Goal: Task Accomplishment & Management: Use online tool/utility

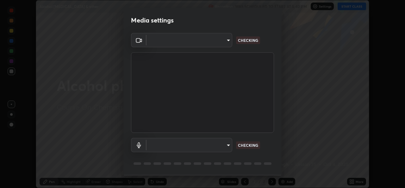
type input "d5dd4d4f0ad50d578cabb58e37a21e958f8cd01c412184e56a13254a0c40bdc7"
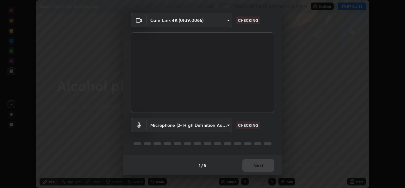
click at [206, 124] on body "Erase all Alcohol [MEDICAL_DATA] & ether Recording WAS SCHEDULED TO START AT 5:…" at bounding box center [202, 94] width 405 height 188
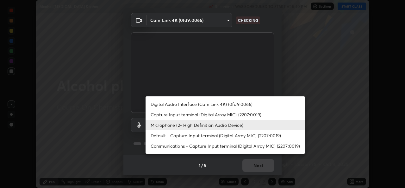
click at [189, 117] on li "Capture Input terminal (Digital Array MIC) (2207:0019)" at bounding box center [226, 114] width 160 height 10
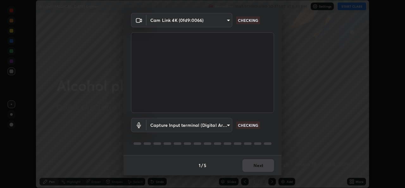
click at [198, 127] on body "Erase all Alcohol [MEDICAL_DATA] & ether Recording WAS SCHEDULED TO START AT 5:…" at bounding box center [202, 94] width 405 height 188
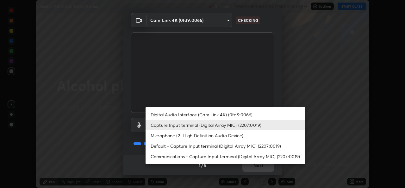
click at [190, 140] on li "Microphone (2- High Definition Audio Device)" at bounding box center [226, 135] width 160 height 10
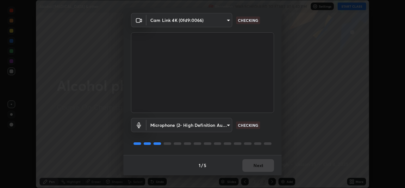
type input "36cd9f89a23acff87b04cca3604351d0b29241054667b16386bdc59ab177bbc1"
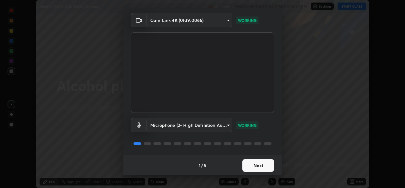
click at [255, 161] on button "Next" at bounding box center [259, 165] width 32 height 13
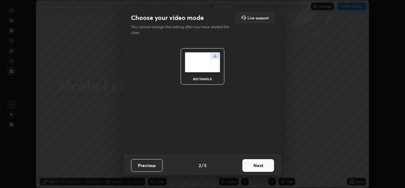
scroll to position [0, 0]
click at [257, 162] on button "Next" at bounding box center [259, 165] width 32 height 13
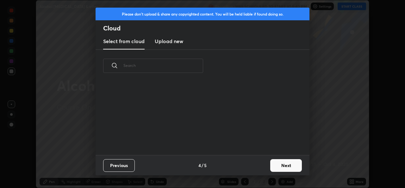
click at [271, 167] on button "Next" at bounding box center [286, 165] width 32 height 13
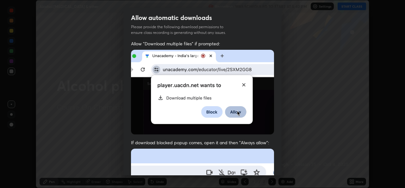
click at [276, 165] on div "Allow "Download multiple files" if prompted: If download blocked popup comes, o…" at bounding box center [203, 174] width 158 height 267
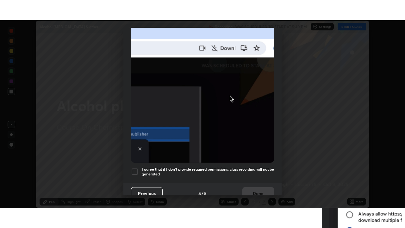
scroll to position [149, 0]
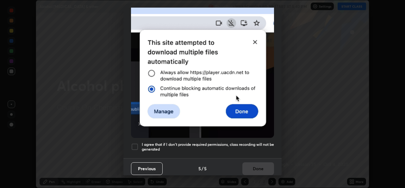
click at [135, 144] on div at bounding box center [135, 147] width 8 height 8
click at [261, 165] on button "Done" at bounding box center [259, 168] width 32 height 13
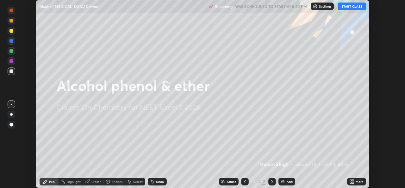
click at [358, 8] on button "START CLASS" at bounding box center [352, 7] width 29 height 8
click at [353, 183] on icon at bounding box center [353, 183] width 2 height 2
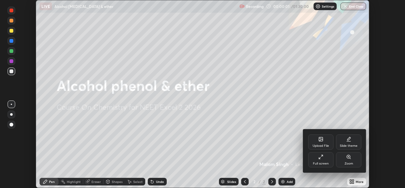
click at [329, 160] on div "Full screen" at bounding box center [320, 159] width 25 height 15
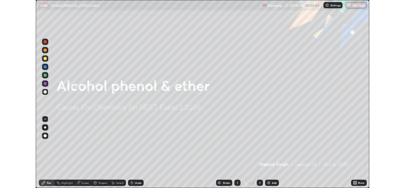
scroll to position [228, 405]
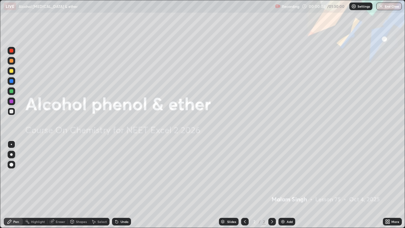
click at [282, 187] on img at bounding box center [283, 221] width 5 height 5
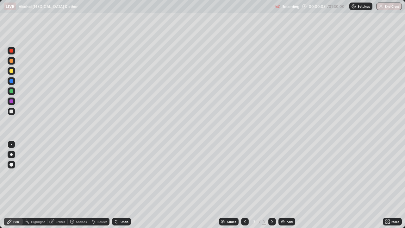
click at [11, 155] on div at bounding box center [11, 154] width 3 height 3
click at [12, 60] on div at bounding box center [12, 61] width 4 height 4
click at [117, 187] on icon at bounding box center [117, 222] width 3 height 3
click at [74, 187] on div "Shapes" at bounding box center [79, 222] width 22 height 8
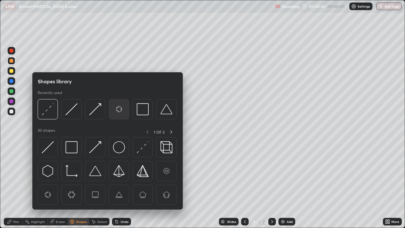
click at [120, 110] on img at bounding box center [119, 109] width 12 height 12
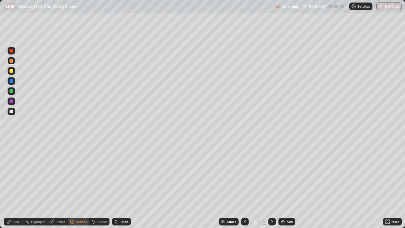
click at [16, 187] on div "Pen" at bounding box center [16, 221] width 6 height 3
click at [79, 187] on div "Shapes" at bounding box center [81, 221] width 11 height 3
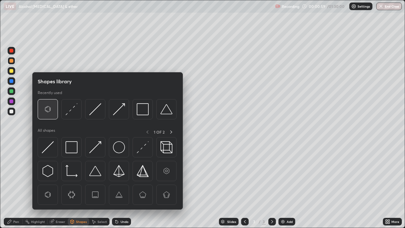
click at [49, 110] on img at bounding box center [48, 109] width 12 height 12
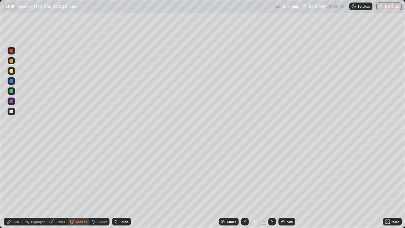
click at [11, 111] on div at bounding box center [12, 112] width 4 height 4
click at [15, 187] on div "Pen" at bounding box center [16, 221] width 6 height 3
click at [9, 61] on div at bounding box center [12, 61] width 8 height 8
click at [15, 113] on div at bounding box center [12, 112] width 8 height 8
click at [83, 187] on div "Shapes" at bounding box center [81, 221] width 11 height 3
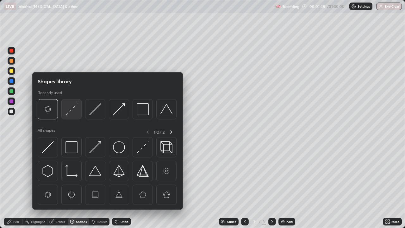
click at [75, 108] on img at bounding box center [72, 109] width 12 height 12
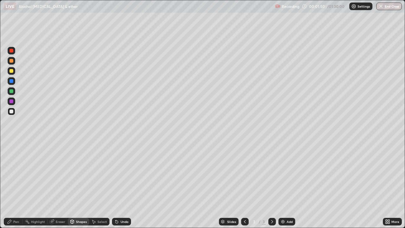
click at [17, 187] on div "Pen" at bounding box center [16, 221] width 6 height 3
click at [13, 57] on div at bounding box center [12, 61] width 8 height 8
click at [13, 111] on div at bounding box center [12, 112] width 4 height 4
click at [12, 60] on div at bounding box center [12, 61] width 4 height 4
click at [13, 112] on div at bounding box center [12, 112] width 4 height 4
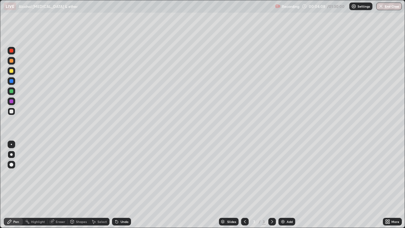
click at [12, 60] on div at bounding box center [12, 61] width 4 height 4
click at [281, 187] on img at bounding box center [283, 221] width 5 height 5
click at [78, 187] on div "Shapes" at bounding box center [81, 221] width 11 height 3
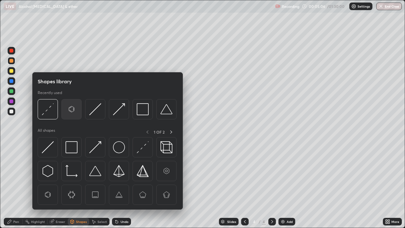
click at [76, 110] on img at bounding box center [72, 109] width 12 height 12
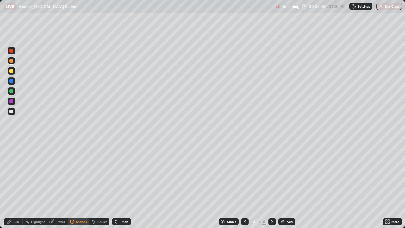
click at [11, 112] on div at bounding box center [12, 112] width 4 height 4
click at [76, 187] on div "Shapes" at bounding box center [81, 221] width 11 height 3
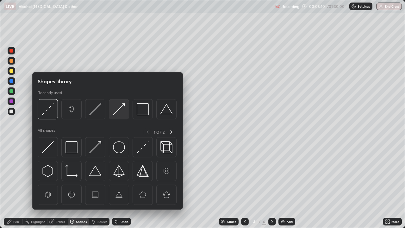
click at [123, 105] on img at bounding box center [119, 109] width 12 height 12
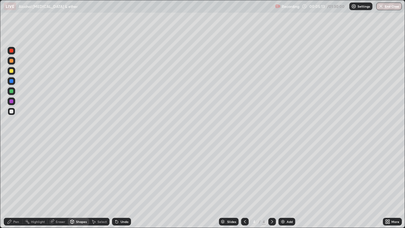
click at [16, 187] on div "Pen" at bounding box center [16, 221] width 6 height 3
click at [75, 187] on div "Shapes" at bounding box center [79, 222] width 22 height 8
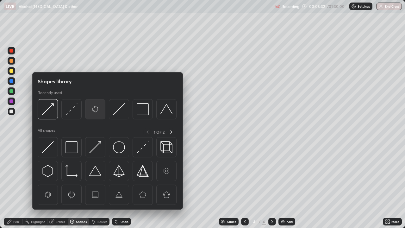
click at [96, 110] on img at bounding box center [95, 109] width 12 height 12
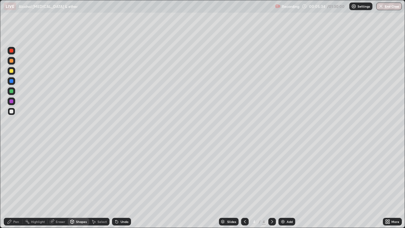
click at [14, 187] on div "Pen" at bounding box center [16, 221] width 6 height 3
click at [11, 71] on div at bounding box center [12, 71] width 4 height 4
click at [11, 112] on div at bounding box center [12, 112] width 4 height 4
click at [72, 187] on icon at bounding box center [72, 221] width 3 height 1
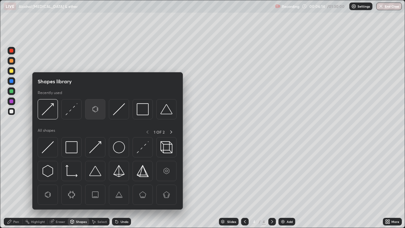
click at [93, 112] on img at bounding box center [95, 109] width 12 height 12
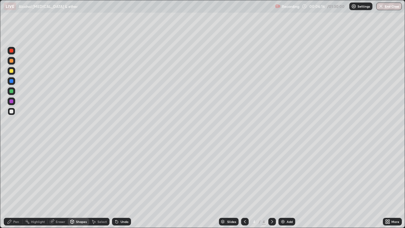
click at [15, 187] on div "Pen" at bounding box center [16, 221] width 6 height 3
click at [12, 92] on div at bounding box center [12, 91] width 4 height 4
click at [82, 187] on div "Shapes" at bounding box center [81, 221] width 11 height 3
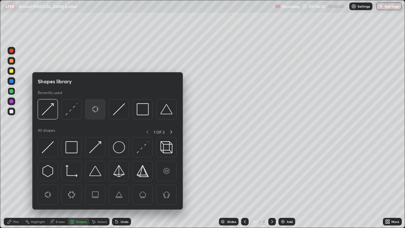
click at [94, 111] on img at bounding box center [95, 109] width 12 height 12
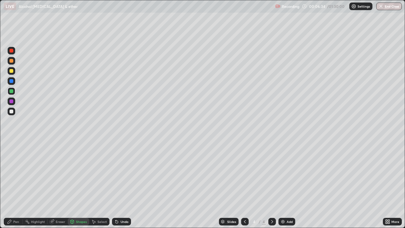
click at [16, 187] on div "Pen" at bounding box center [16, 221] width 6 height 3
click at [11, 112] on div at bounding box center [12, 112] width 4 height 4
click at [9, 62] on div at bounding box center [12, 61] width 8 height 8
click at [11, 112] on div at bounding box center [12, 112] width 4 height 4
click at [12, 70] on div at bounding box center [12, 71] width 4 height 4
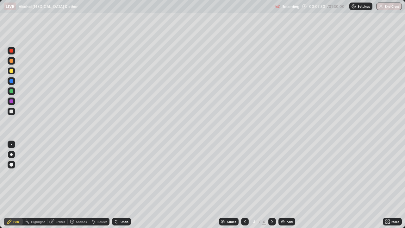
click at [10, 92] on div at bounding box center [12, 91] width 4 height 4
click at [12, 113] on div at bounding box center [12, 112] width 4 height 4
click at [12, 91] on div at bounding box center [12, 91] width 4 height 4
click at [12, 71] on div at bounding box center [12, 71] width 4 height 4
click at [9, 63] on div at bounding box center [12, 61] width 8 height 8
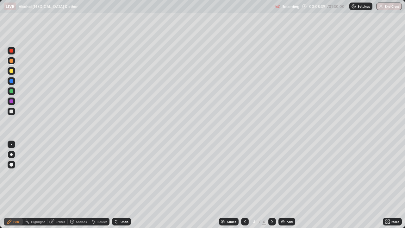
click at [14, 114] on div at bounding box center [12, 112] width 8 height 8
click at [12, 93] on div at bounding box center [12, 91] width 4 height 4
click at [11, 71] on div at bounding box center [12, 71] width 4 height 4
click at [15, 112] on div at bounding box center [12, 112] width 8 height 8
click at [56, 187] on div "Eraser" at bounding box center [61, 221] width 10 height 3
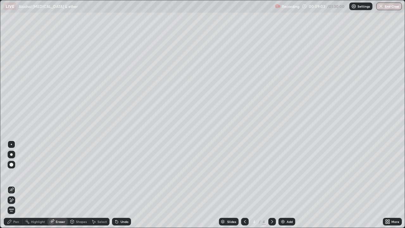
click at [14, 187] on div "Pen" at bounding box center [16, 221] width 6 height 3
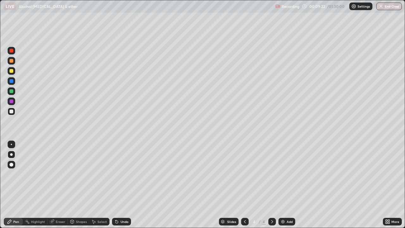
click at [83, 187] on div "Shapes" at bounding box center [81, 221] width 11 height 3
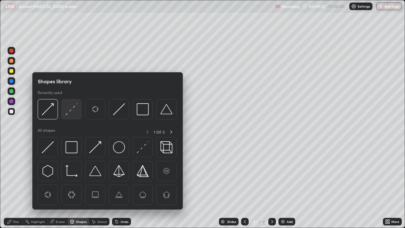
click at [67, 110] on img at bounding box center [72, 109] width 12 height 12
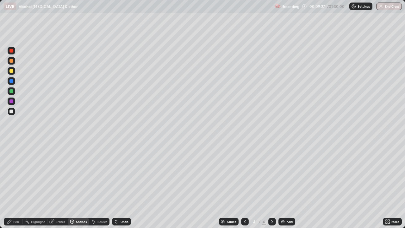
click at [17, 187] on div "Pen" at bounding box center [16, 221] width 6 height 3
click at [11, 63] on div at bounding box center [12, 61] width 8 height 8
click at [11, 112] on div at bounding box center [12, 112] width 4 height 4
click at [13, 70] on div at bounding box center [12, 71] width 4 height 4
click at [14, 111] on div at bounding box center [12, 112] width 8 height 8
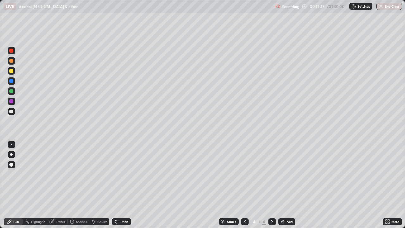
click at [12, 71] on div at bounding box center [12, 71] width 4 height 4
click at [13, 92] on div at bounding box center [12, 91] width 4 height 4
click at [11, 102] on div at bounding box center [12, 101] width 4 height 4
click at [12, 111] on div at bounding box center [12, 112] width 4 height 4
click at [12, 61] on div at bounding box center [12, 61] width 4 height 4
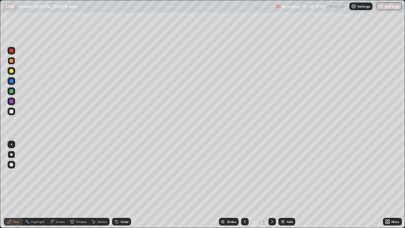
click at [281, 187] on img at bounding box center [283, 221] width 5 height 5
click at [11, 71] on div at bounding box center [12, 71] width 4 height 4
click at [11, 111] on div at bounding box center [12, 112] width 4 height 4
click at [121, 187] on div "Undo" at bounding box center [125, 221] width 8 height 3
click at [10, 61] on div at bounding box center [12, 61] width 4 height 4
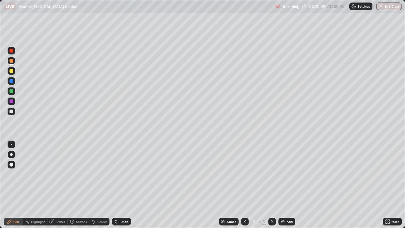
click at [11, 70] on div at bounding box center [12, 71] width 4 height 4
click at [10, 111] on div at bounding box center [12, 112] width 4 height 4
click at [76, 187] on div "Shapes" at bounding box center [81, 221] width 11 height 3
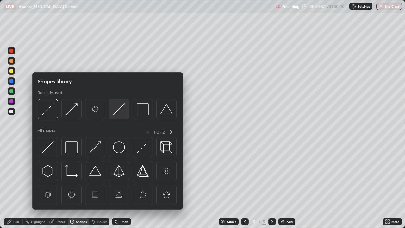
click at [119, 111] on img at bounding box center [119, 109] width 12 height 12
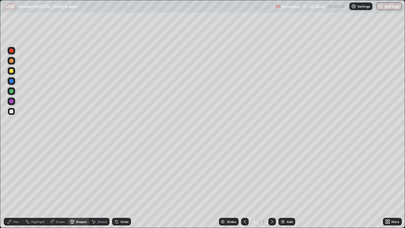
click at [14, 187] on div "Pen" at bounding box center [16, 221] width 6 height 3
click at [11, 71] on div at bounding box center [12, 71] width 4 height 4
click at [11, 92] on div at bounding box center [12, 91] width 4 height 4
click at [14, 115] on div at bounding box center [12, 111] width 8 height 10
click at [12, 74] on div at bounding box center [12, 71] width 8 height 8
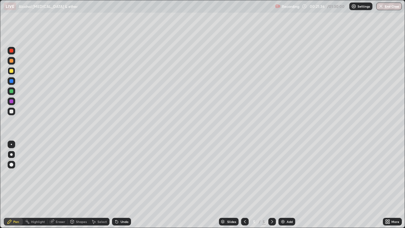
click at [60, 187] on div "Eraser" at bounding box center [61, 221] width 10 height 3
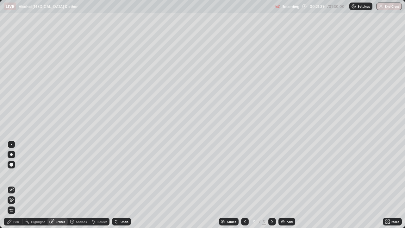
click at [16, 187] on div "Pen" at bounding box center [13, 222] width 19 height 8
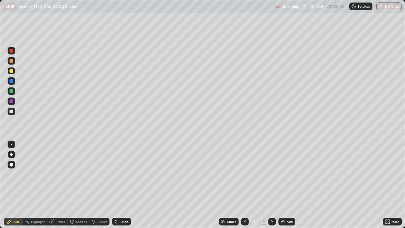
click at [13, 112] on div at bounding box center [12, 112] width 4 height 4
click at [11, 92] on div at bounding box center [12, 91] width 4 height 4
click at [12, 70] on div at bounding box center [12, 71] width 4 height 4
click at [75, 187] on div "Shapes" at bounding box center [79, 222] width 22 height 8
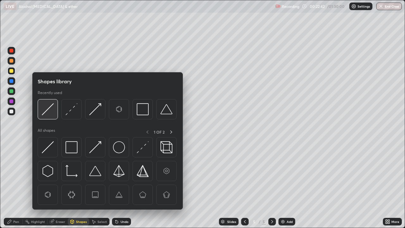
click at [48, 110] on img at bounding box center [48, 109] width 12 height 12
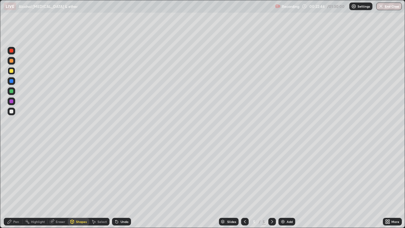
click at [76, 187] on div "Shapes" at bounding box center [81, 221] width 11 height 3
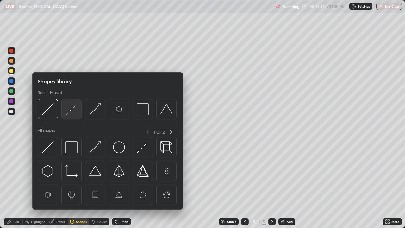
click at [73, 111] on img at bounding box center [72, 109] width 12 height 12
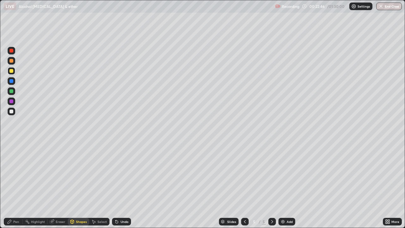
click at [14, 112] on div at bounding box center [12, 112] width 8 height 8
click at [16, 187] on div "Pen" at bounding box center [16, 221] width 6 height 3
click at [13, 67] on div at bounding box center [12, 71] width 8 height 8
click at [10, 111] on div at bounding box center [12, 112] width 4 height 4
click at [12, 60] on div at bounding box center [12, 61] width 4 height 4
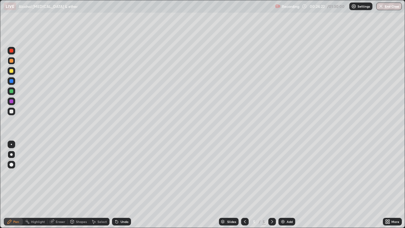
click at [125, 187] on div "Undo" at bounding box center [121, 222] width 19 height 8
click at [125, 187] on div "Undo" at bounding box center [125, 221] width 8 height 3
click at [13, 111] on div at bounding box center [12, 112] width 4 height 4
click at [11, 60] on div at bounding box center [12, 61] width 4 height 4
click at [284, 187] on img at bounding box center [283, 221] width 5 height 5
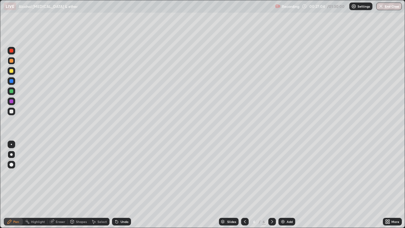
click at [11, 112] on div at bounding box center [12, 112] width 4 height 4
click at [11, 61] on div at bounding box center [12, 61] width 4 height 4
click at [74, 187] on icon at bounding box center [72, 221] width 5 height 5
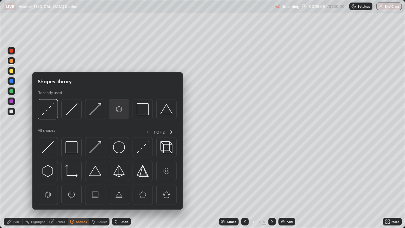
click at [115, 110] on img at bounding box center [119, 109] width 12 height 12
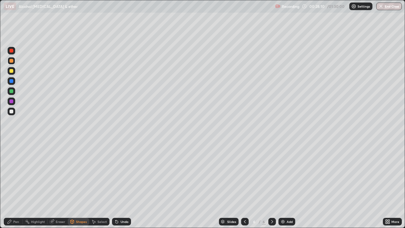
click at [75, 187] on div "Shapes" at bounding box center [79, 222] width 22 height 8
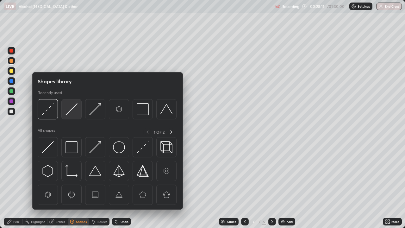
click at [68, 111] on img at bounding box center [72, 109] width 12 height 12
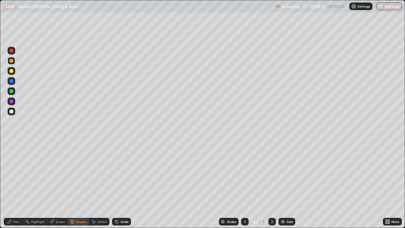
click at [15, 187] on div "Pen" at bounding box center [16, 221] width 6 height 3
click at [11, 112] on div at bounding box center [12, 112] width 4 height 4
click at [11, 92] on div at bounding box center [12, 91] width 4 height 4
click at [12, 111] on div at bounding box center [12, 112] width 4 height 4
click at [12, 93] on div at bounding box center [12, 91] width 8 height 8
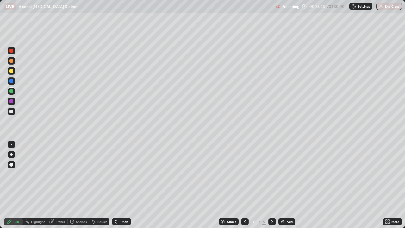
click at [10, 111] on div at bounding box center [12, 112] width 4 height 4
click at [10, 95] on div at bounding box center [12, 91] width 8 height 8
click at [14, 112] on div at bounding box center [12, 112] width 8 height 8
click at [11, 59] on div at bounding box center [12, 61] width 4 height 4
click at [77, 187] on div "Shapes" at bounding box center [81, 221] width 11 height 3
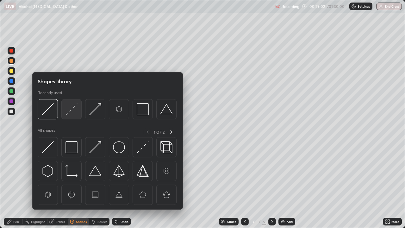
click at [71, 112] on img at bounding box center [72, 109] width 12 height 12
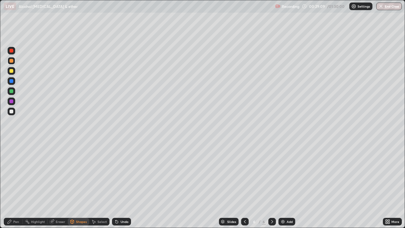
click at [14, 187] on div "Pen" at bounding box center [16, 221] width 6 height 3
click at [76, 187] on div "Shapes" at bounding box center [79, 222] width 22 height 8
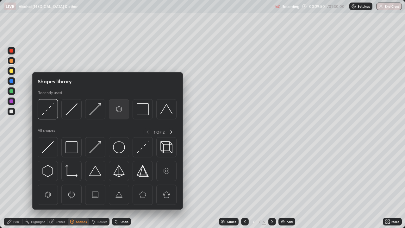
click at [119, 109] on img at bounding box center [119, 109] width 12 height 12
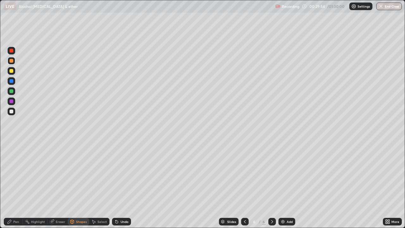
click at [79, 187] on div "Shapes" at bounding box center [81, 221] width 11 height 3
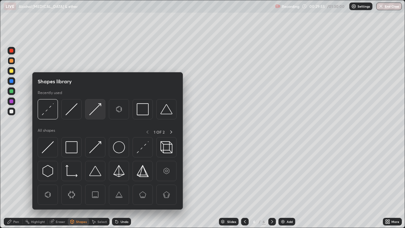
click at [96, 107] on img at bounding box center [95, 109] width 12 height 12
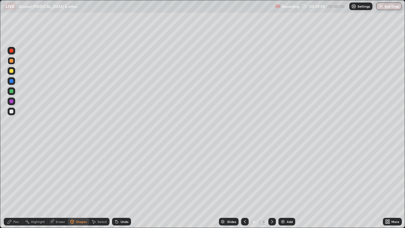
click at [17, 187] on div "Pen" at bounding box center [16, 221] width 6 height 3
click at [11, 112] on div at bounding box center [12, 112] width 4 height 4
click at [283, 187] on img at bounding box center [283, 221] width 5 height 5
click at [10, 61] on div at bounding box center [12, 61] width 4 height 4
click at [12, 70] on div at bounding box center [12, 71] width 4 height 4
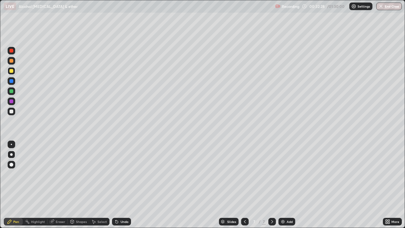
click at [76, 187] on div "Shapes" at bounding box center [81, 221] width 11 height 3
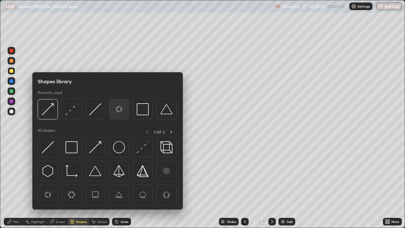
click at [116, 108] on img at bounding box center [119, 109] width 12 height 12
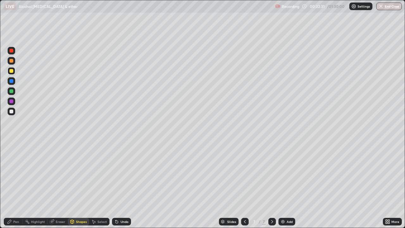
click at [11, 61] on div at bounding box center [12, 61] width 4 height 4
click at [13, 187] on div "Pen" at bounding box center [16, 221] width 6 height 3
click at [116, 187] on icon at bounding box center [117, 222] width 3 height 3
click at [119, 187] on div "Undo" at bounding box center [121, 222] width 19 height 8
click at [79, 187] on div "Shapes" at bounding box center [81, 221] width 11 height 3
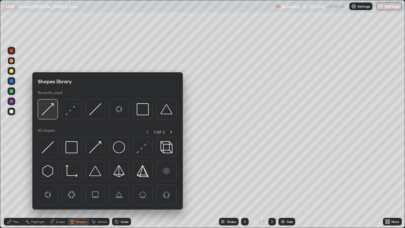
click at [52, 104] on img at bounding box center [48, 109] width 12 height 12
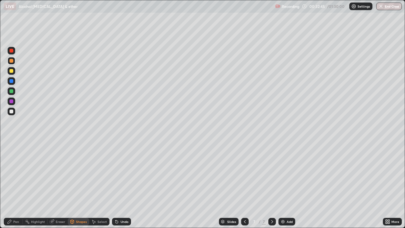
click at [14, 187] on div "Pen" at bounding box center [16, 221] width 6 height 3
click at [12, 111] on div at bounding box center [12, 112] width 4 height 4
click at [78, 187] on div "Shapes" at bounding box center [81, 221] width 11 height 3
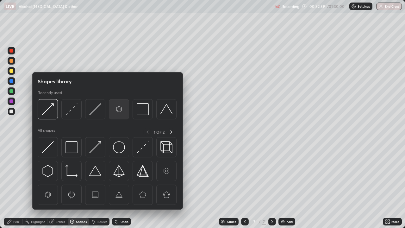
click at [117, 108] on img at bounding box center [119, 109] width 12 height 12
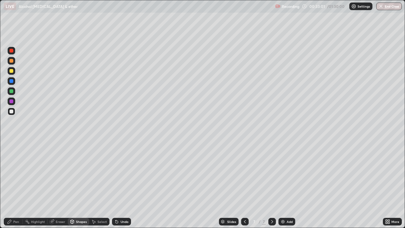
click at [15, 187] on div "Pen" at bounding box center [16, 221] width 6 height 3
click at [11, 61] on div at bounding box center [12, 61] width 4 height 4
click at [56, 187] on div "Eraser" at bounding box center [61, 221] width 10 height 3
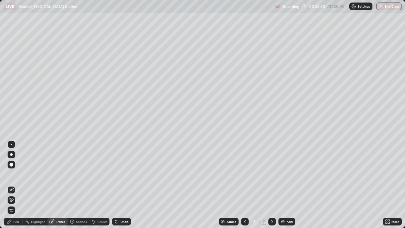
click at [14, 187] on div "Pen" at bounding box center [16, 221] width 6 height 3
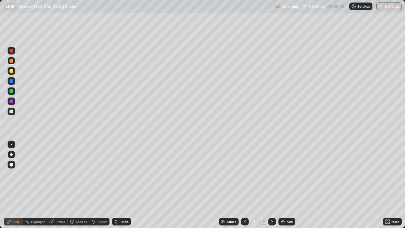
click at [10, 112] on div at bounding box center [12, 112] width 4 height 4
click at [119, 187] on div "Undo" at bounding box center [121, 222] width 19 height 8
click at [79, 187] on div "Shapes" at bounding box center [81, 221] width 11 height 3
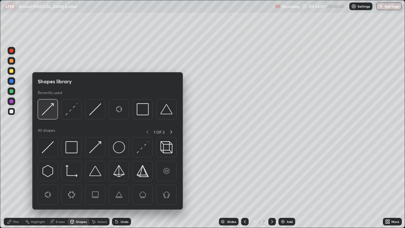
click at [54, 106] on img at bounding box center [48, 109] width 12 height 12
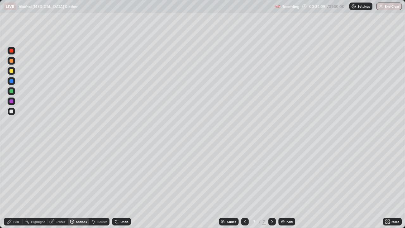
click at [15, 187] on div "Pen" at bounding box center [16, 221] width 6 height 3
click at [12, 60] on div at bounding box center [12, 61] width 4 height 4
click at [10, 111] on div at bounding box center [12, 112] width 4 height 4
click at [11, 93] on div at bounding box center [12, 91] width 4 height 4
click at [13, 104] on div at bounding box center [12, 102] width 8 height 8
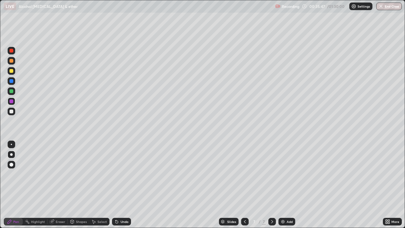
click at [11, 115] on div at bounding box center [12, 112] width 8 height 8
click at [75, 187] on div "Shapes" at bounding box center [79, 222] width 22 height 8
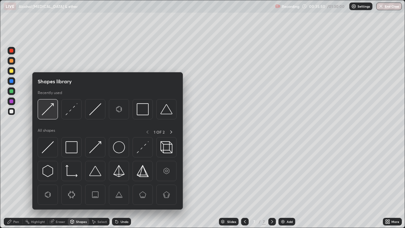
click at [53, 105] on img at bounding box center [48, 109] width 12 height 12
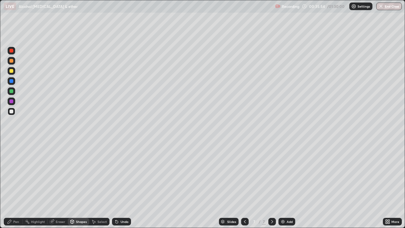
click at [14, 187] on div "Pen" at bounding box center [16, 221] width 6 height 3
click at [10, 71] on div at bounding box center [12, 71] width 4 height 4
click at [76, 187] on div "Shapes" at bounding box center [81, 221] width 11 height 3
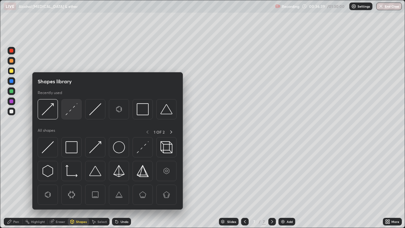
click at [73, 111] on img at bounding box center [72, 109] width 12 height 12
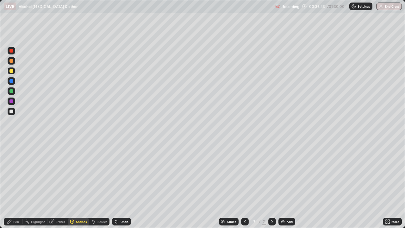
click at [14, 187] on div "Pen" at bounding box center [16, 221] width 6 height 3
click at [10, 112] on div at bounding box center [12, 112] width 4 height 4
click at [76, 187] on div "Shapes" at bounding box center [81, 221] width 11 height 3
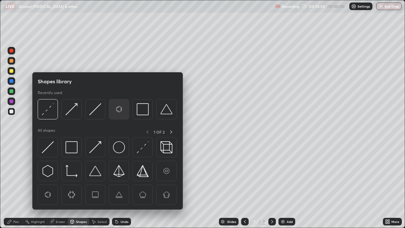
click at [119, 109] on img at bounding box center [119, 109] width 12 height 12
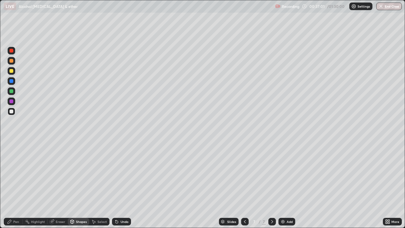
click at [77, 187] on div "Shapes" at bounding box center [79, 222] width 22 height 8
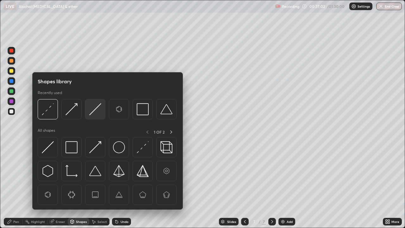
click at [98, 109] on img at bounding box center [95, 109] width 12 height 12
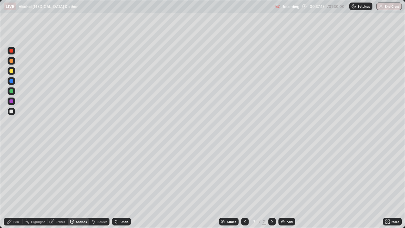
click at [75, 187] on div "Shapes" at bounding box center [79, 222] width 22 height 8
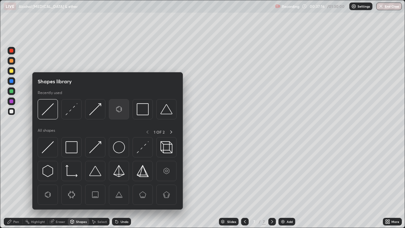
click at [121, 110] on img at bounding box center [119, 109] width 12 height 12
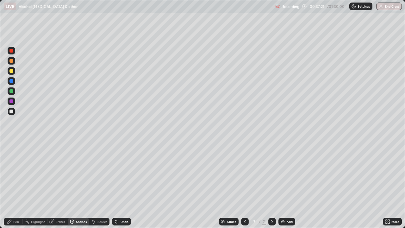
click at [11, 187] on icon at bounding box center [9, 221] width 5 height 5
click at [10, 62] on div at bounding box center [12, 61] width 4 height 4
click at [281, 187] on img at bounding box center [283, 221] width 5 height 5
click at [11, 111] on div at bounding box center [12, 112] width 4 height 4
click at [79, 187] on div "Shapes" at bounding box center [81, 221] width 11 height 3
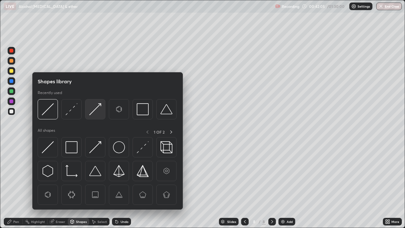
click at [97, 106] on img at bounding box center [95, 109] width 12 height 12
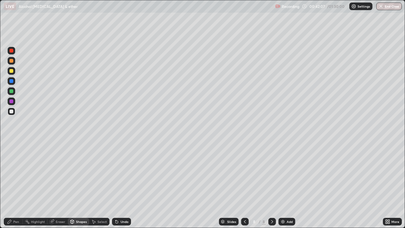
click at [15, 187] on div "Pen" at bounding box center [16, 221] width 6 height 3
click at [11, 94] on div at bounding box center [12, 91] width 8 height 8
click at [11, 113] on div at bounding box center [12, 112] width 4 height 4
click at [75, 187] on div "Shapes" at bounding box center [79, 222] width 22 height 8
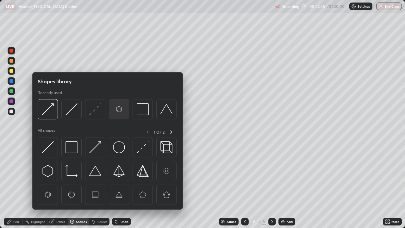
click at [117, 111] on img at bounding box center [119, 109] width 12 height 12
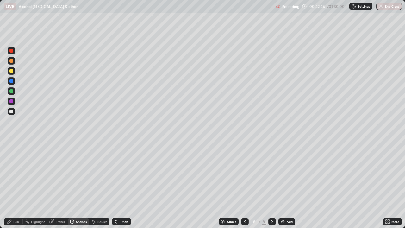
click at [14, 187] on div "Pen" at bounding box center [16, 221] width 6 height 3
click at [10, 93] on div at bounding box center [12, 91] width 8 height 8
click at [78, 187] on div "Shapes" at bounding box center [81, 221] width 11 height 3
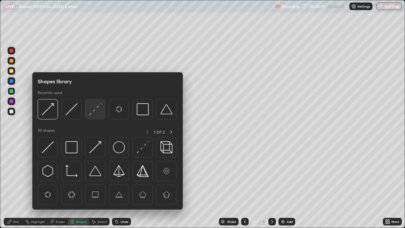
click at [93, 112] on img at bounding box center [95, 109] width 12 height 12
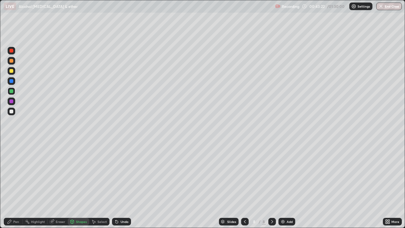
click at [16, 187] on div "Pen" at bounding box center [16, 221] width 6 height 3
click at [11, 115] on div at bounding box center [12, 112] width 8 height 8
click at [125, 187] on div "Undo" at bounding box center [121, 222] width 19 height 8
click at [121, 187] on div "Undo" at bounding box center [125, 221] width 8 height 3
click at [79, 187] on div "Shapes" at bounding box center [81, 221] width 11 height 3
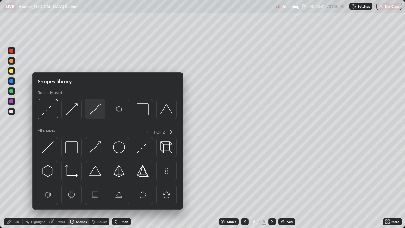
click at [91, 109] on img at bounding box center [95, 109] width 12 height 12
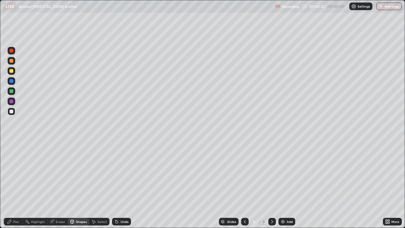
click at [16, 187] on div "Pen" at bounding box center [16, 221] width 6 height 3
click at [14, 70] on div at bounding box center [12, 71] width 8 height 8
click at [11, 93] on div at bounding box center [12, 91] width 4 height 4
click at [9, 112] on div at bounding box center [12, 112] width 8 height 8
click at [14, 64] on div at bounding box center [12, 61] width 8 height 8
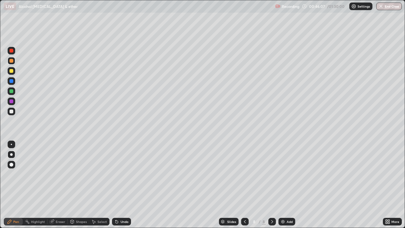
click at [283, 187] on img at bounding box center [283, 221] width 5 height 5
click at [12, 110] on div at bounding box center [12, 112] width 4 height 4
click at [76, 187] on div "Shapes" at bounding box center [81, 221] width 11 height 3
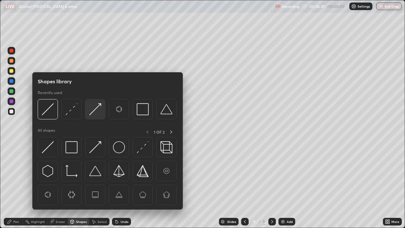
click at [99, 105] on img at bounding box center [95, 109] width 12 height 12
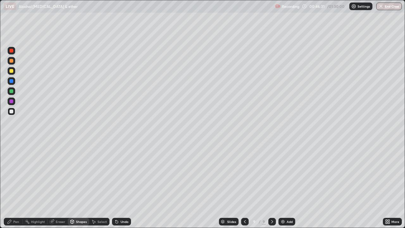
click at [16, 187] on div "Pen" at bounding box center [16, 221] width 6 height 3
click at [79, 187] on div "Shapes" at bounding box center [81, 221] width 11 height 3
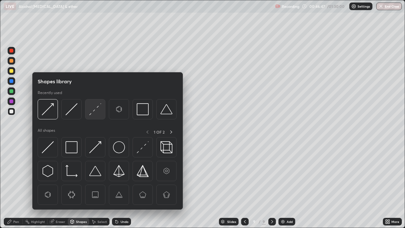
click at [94, 111] on img at bounding box center [95, 109] width 12 height 12
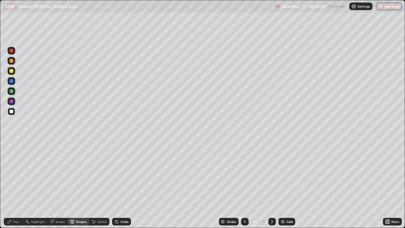
click at [14, 187] on div "Pen" at bounding box center [16, 221] width 6 height 3
click at [82, 187] on div "Shapes" at bounding box center [81, 221] width 11 height 3
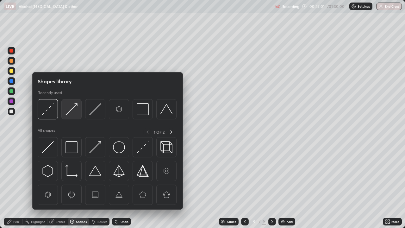
click at [75, 105] on img at bounding box center [72, 109] width 12 height 12
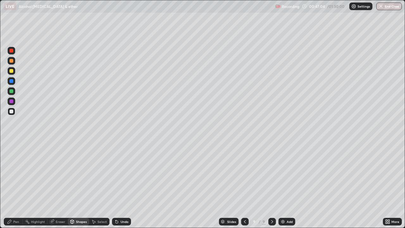
click at [16, 187] on div "Pen" at bounding box center [16, 221] width 6 height 3
click at [11, 72] on div at bounding box center [12, 71] width 4 height 4
click at [11, 112] on div at bounding box center [12, 112] width 4 height 4
click at [11, 72] on div at bounding box center [12, 71] width 4 height 4
click at [11, 92] on div at bounding box center [12, 91] width 4 height 4
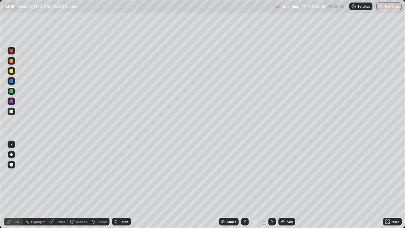
click at [11, 112] on div at bounding box center [12, 112] width 4 height 4
click at [11, 71] on div at bounding box center [12, 71] width 4 height 4
click at [12, 92] on div at bounding box center [12, 91] width 4 height 4
click at [118, 187] on icon at bounding box center [116, 221] width 5 height 5
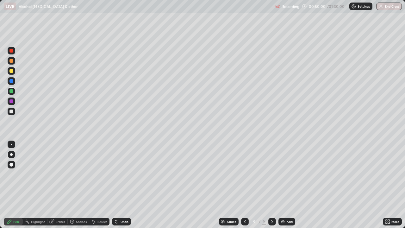
click at [118, 187] on icon at bounding box center [116, 221] width 5 height 5
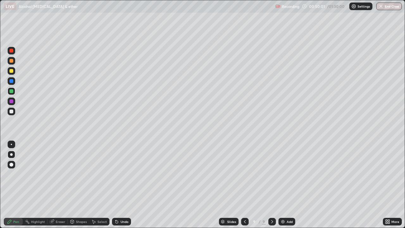
click at [118, 187] on icon at bounding box center [116, 221] width 5 height 5
click at [118, 187] on div "Undo" at bounding box center [121, 222] width 19 height 8
click at [119, 187] on div "Undo" at bounding box center [121, 222] width 19 height 8
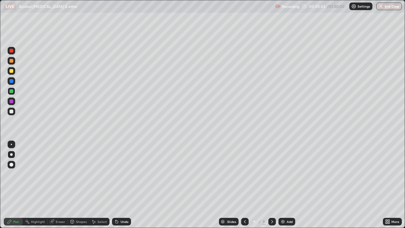
click at [118, 187] on div "Undo" at bounding box center [121, 222] width 19 height 8
click at [119, 187] on div "Undo" at bounding box center [121, 222] width 19 height 8
click at [121, 187] on div "Undo" at bounding box center [125, 221] width 8 height 3
click at [120, 187] on div "Undo" at bounding box center [121, 222] width 19 height 8
click at [10, 111] on div at bounding box center [12, 112] width 4 height 4
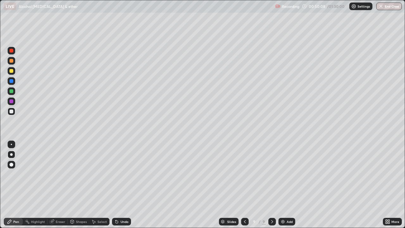
click at [11, 92] on div at bounding box center [12, 91] width 4 height 4
click at [12, 112] on div at bounding box center [12, 112] width 4 height 4
click at [11, 83] on div at bounding box center [12, 81] width 4 height 4
click at [11, 111] on div at bounding box center [12, 112] width 4 height 4
click at [10, 74] on div at bounding box center [12, 71] width 8 height 8
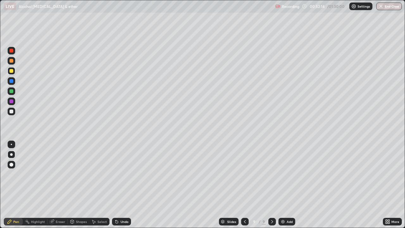
click at [12, 92] on div at bounding box center [12, 91] width 4 height 4
click at [12, 110] on div at bounding box center [12, 112] width 4 height 4
click at [12, 91] on div at bounding box center [12, 91] width 4 height 4
click at [281, 187] on img at bounding box center [283, 221] width 5 height 5
click at [10, 60] on div at bounding box center [12, 61] width 4 height 4
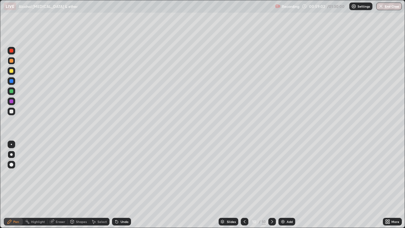
click at [11, 111] on div at bounding box center [12, 112] width 4 height 4
click at [11, 72] on div at bounding box center [12, 71] width 4 height 4
click at [10, 111] on div at bounding box center [12, 112] width 4 height 4
click at [76, 187] on div "Shapes" at bounding box center [81, 221] width 11 height 3
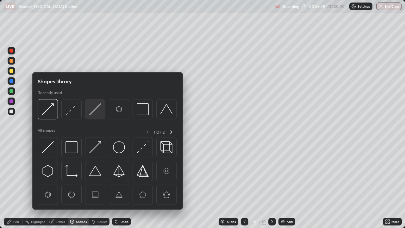
click at [94, 110] on img at bounding box center [95, 109] width 12 height 12
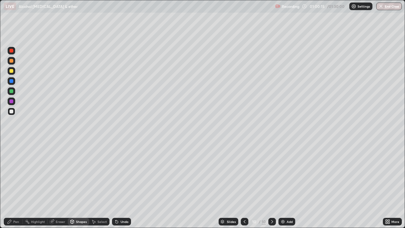
click at [18, 187] on div "Pen" at bounding box center [16, 221] width 6 height 3
click at [10, 91] on div at bounding box center [12, 91] width 4 height 4
click at [11, 112] on div at bounding box center [12, 112] width 4 height 4
click at [12, 91] on div at bounding box center [12, 91] width 4 height 4
click at [9, 112] on div at bounding box center [12, 112] width 8 height 8
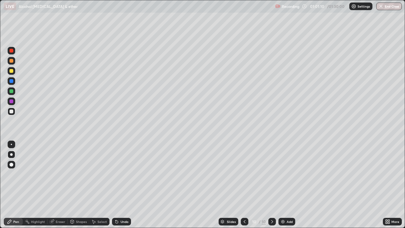
click at [78, 187] on div "Shapes" at bounding box center [81, 221] width 11 height 3
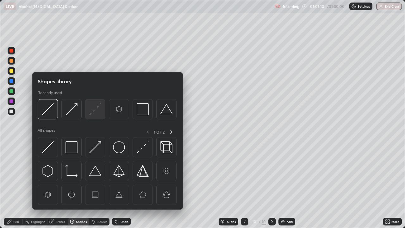
click at [94, 113] on img at bounding box center [95, 109] width 12 height 12
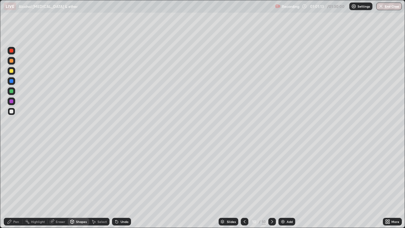
click at [14, 187] on div "Pen" at bounding box center [16, 221] width 6 height 3
click at [247, 187] on div at bounding box center [245, 222] width 8 height 8
click at [245, 187] on icon at bounding box center [244, 221] width 5 height 5
click at [272, 187] on icon at bounding box center [272, 221] width 5 height 5
click at [269, 187] on div at bounding box center [273, 222] width 8 height 8
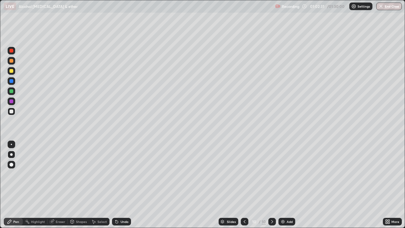
click at [11, 71] on div at bounding box center [12, 71] width 4 height 4
click at [60, 187] on div "Eraser" at bounding box center [61, 221] width 10 height 3
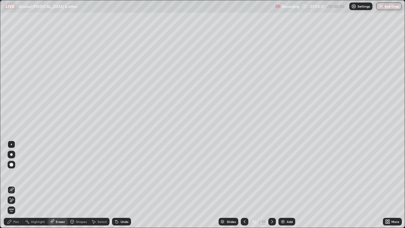
click at [17, 187] on div "Pen" at bounding box center [16, 221] width 6 height 3
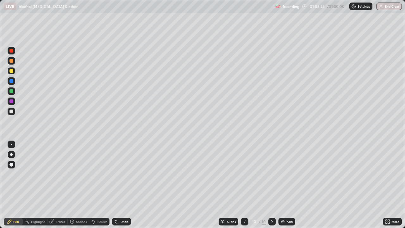
click at [11, 164] on div at bounding box center [12, 165] width 4 height 4
click at [11, 155] on div at bounding box center [11, 154] width 3 height 3
click at [12, 112] on div at bounding box center [12, 112] width 4 height 4
click at [10, 62] on div at bounding box center [12, 61] width 4 height 4
click at [245, 187] on div at bounding box center [245, 222] width 8 height 8
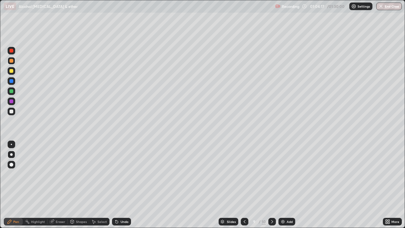
click at [272, 187] on icon at bounding box center [272, 221] width 5 height 5
click at [244, 187] on icon at bounding box center [244, 221] width 5 height 5
click at [241, 187] on div at bounding box center [245, 222] width 8 height 8
click at [242, 187] on div at bounding box center [245, 222] width 8 height 8
click at [272, 187] on icon at bounding box center [272, 221] width 5 height 5
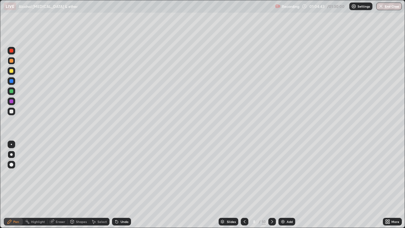
click at [272, 187] on icon at bounding box center [272, 221] width 5 height 5
click at [275, 187] on div at bounding box center [273, 222] width 8 height 8
click at [272, 187] on icon at bounding box center [272, 221] width 5 height 5
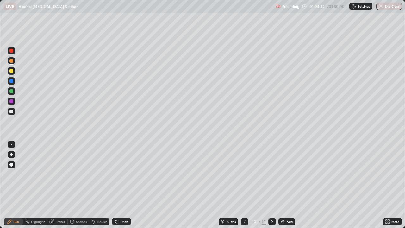
click at [284, 187] on img at bounding box center [283, 221] width 5 height 5
click at [117, 187] on icon at bounding box center [117, 222] width 3 height 3
click at [11, 110] on div at bounding box center [12, 112] width 4 height 4
click at [11, 71] on div at bounding box center [12, 71] width 4 height 4
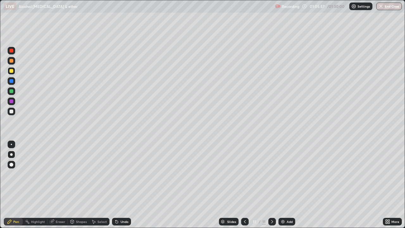
click at [10, 113] on div at bounding box center [12, 112] width 4 height 4
click at [11, 60] on div at bounding box center [12, 61] width 4 height 4
click at [10, 112] on div at bounding box center [12, 112] width 4 height 4
click at [12, 63] on div at bounding box center [12, 61] width 8 height 8
click at [78, 187] on div "Shapes" at bounding box center [81, 221] width 11 height 3
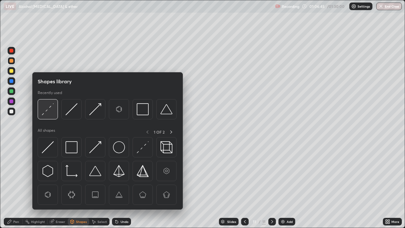
click at [47, 112] on img at bounding box center [48, 109] width 12 height 12
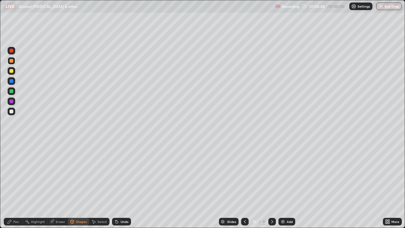
click at [16, 187] on div "Pen" at bounding box center [16, 221] width 6 height 3
click at [13, 110] on div at bounding box center [12, 112] width 8 height 8
click at [63, 187] on div "Eraser" at bounding box center [61, 221] width 10 height 3
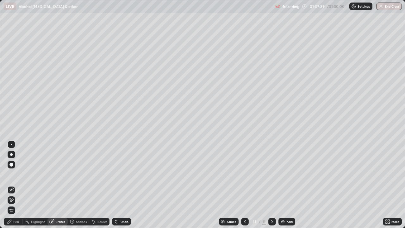
click at [14, 187] on div "Pen" at bounding box center [16, 221] width 6 height 3
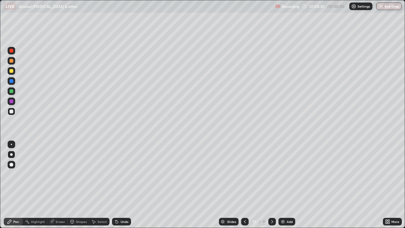
click at [10, 70] on div at bounding box center [12, 71] width 4 height 4
click at [122, 187] on div "Undo" at bounding box center [125, 221] width 8 height 3
click at [12, 112] on div at bounding box center [12, 112] width 4 height 4
click at [11, 70] on div at bounding box center [12, 71] width 4 height 4
click at [119, 187] on div "Undo" at bounding box center [121, 222] width 19 height 8
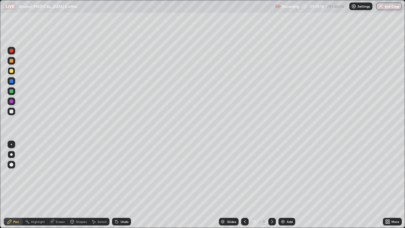
click at [14, 91] on div at bounding box center [12, 91] width 8 height 8
click at [10, 111] on div at bounding box center [12, 112] width 4 height 4
click at [13, 92] on div at bounding box center [12, 91] width 4 height 4
click at [282, 187] on img at bounding box center [283, 221] width 5 height 5
click at [11, 62] on div at bounding box center [12, 61] width 4 height 4
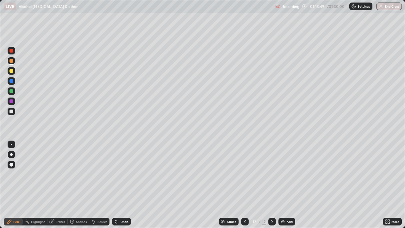
click at [389, 187] on icon at bounding box center [389, 221] width 2 height 2
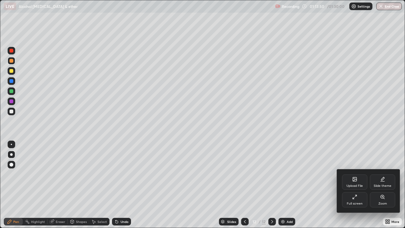
click at [352, 187] on div "Full screen" at bounding box center [355, 203] width 16 height 3
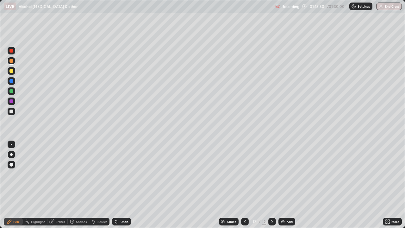
scroll to position [31482, 31264]
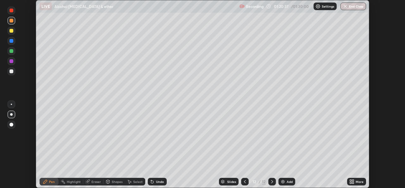
click at [351, 181] on icon at bounding box center [351, 181] width 2 height 2
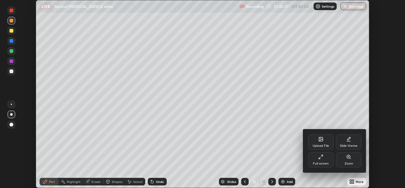
click at [322, 164] on div "Full screen" at bounding box center [321, 163] width 16 height 3
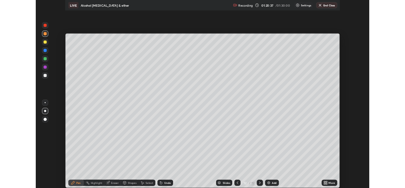
scroll to position [228, 405]
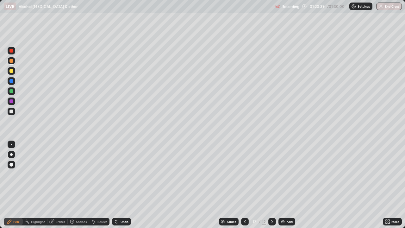
click at [14, 110] on div at bounding box center [12, 112] width 8 height 8
click at [15, 62] on div at bounding box center [12, 61] width 8 height 8
click at [119, 187] on div "Undo" at bounding box center [121, 222] width 19 height 8
click at [118, 187] on icon at bounding box center [116, 221] width 5 height 5
click at [119, 187] on div "Undo" at bounding box center [121, 222] width 19 height 8
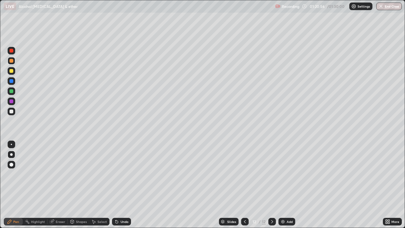
click at [119, 187] on div "Undo" at bounding box center [121, 222] width 19 height 8
click at [12, 111] on div at bounding box center [12, 112] width 4 height 4
click at [10, 73] on div at bounding box center [12, 71] width 8 height 8
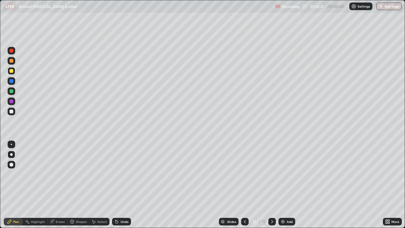
click at [116, 187] on icon at bounding box center [116, 220] width 1 height 1
click at [11, 91] on div at bounding box center [12, 91] width 4 height 4
click at [11, 111] on div at bounding box center [12, 112] width 4 height 4
click at [11, 91] on div at bounding box center [12, 91] width 4 height 4
click at [386, 187] on icon at bounding box center [387, 221] width 2 height 2
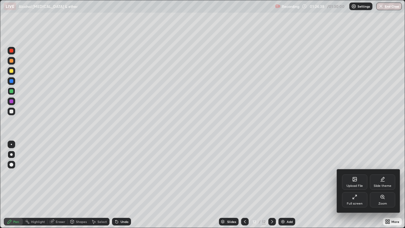
click at [359, 187] on div "Full screen" at bounding box center [354, 199] width 25 height 15
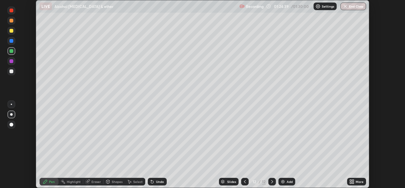
scroll to position [31482, 31264]
click at [355, 6] on button "End Class" at bounding box center [353, 7] width 25 height 8
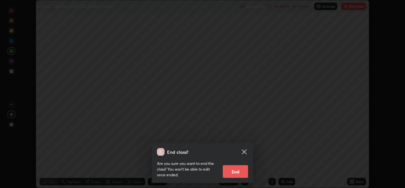
click at [236, 166] on button "End" at bounding box center [235, 171] width 25 height 13
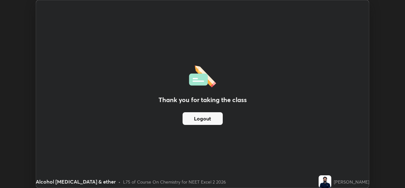
click at [206, 117] on button "Logout" at bounding box center [203, 118] width 40 height 13
